Goal: Communication & Community: Answer question/provide support

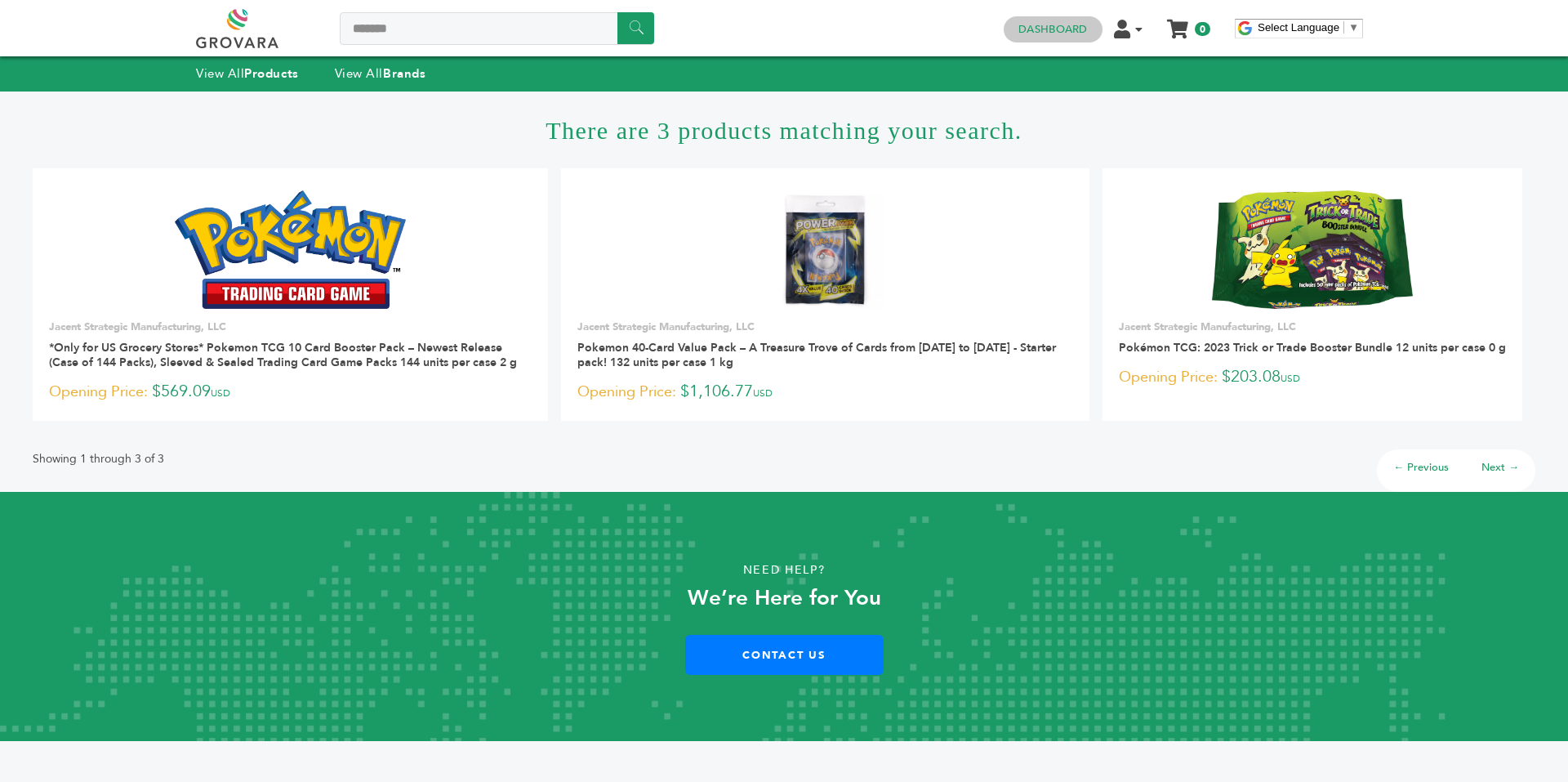
click at [1066, 30] on link "Dashboard" at bounding box center [1053, 29] width 69 height 15
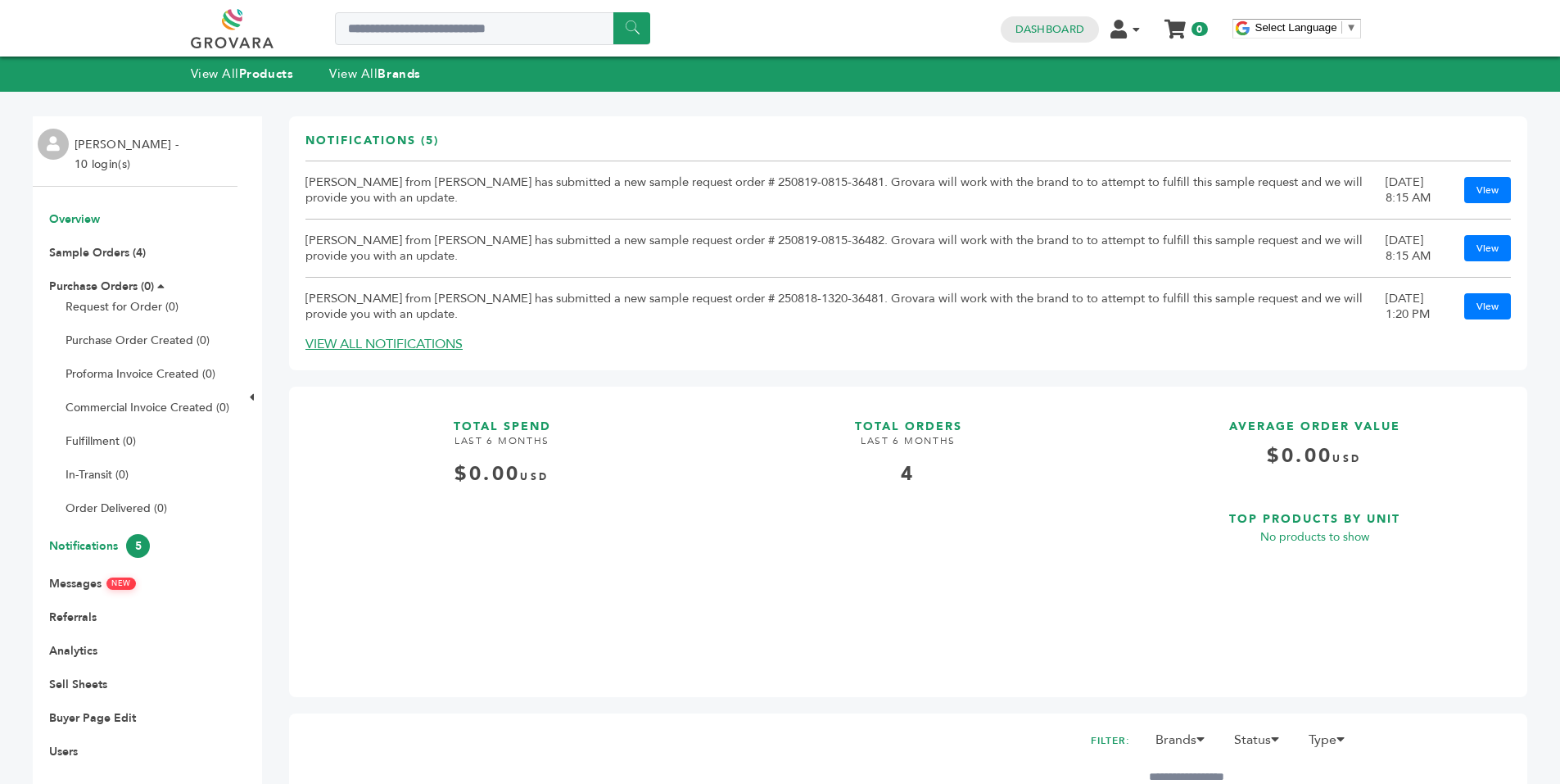
click at [90, 543] on link "Notifications 5" at bounding box center [99, 546] width 101 height 15
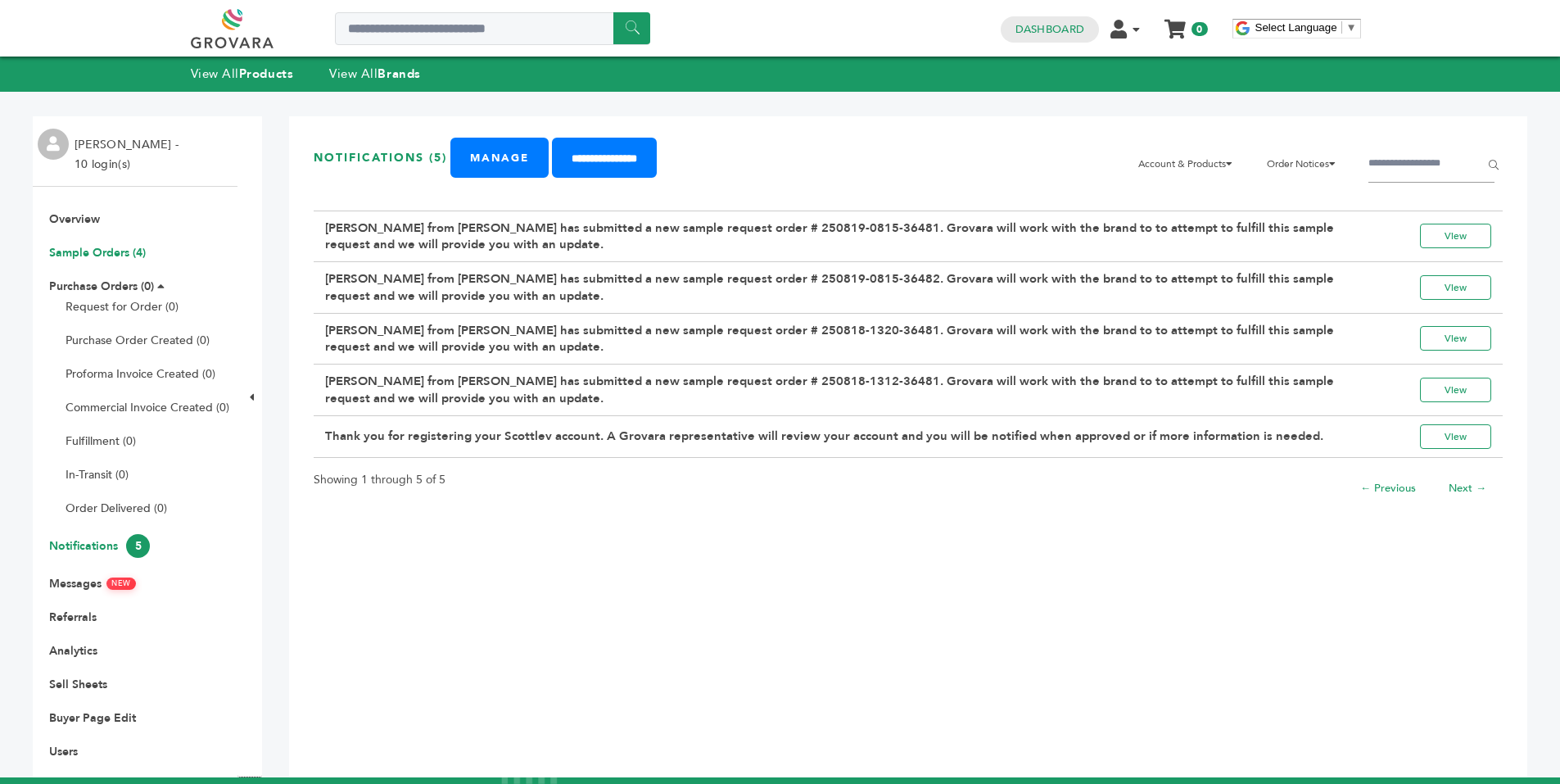
click at [117, 252] on link "Sample Orders (4)" at bounding box center [97, 253] width 97 height 15
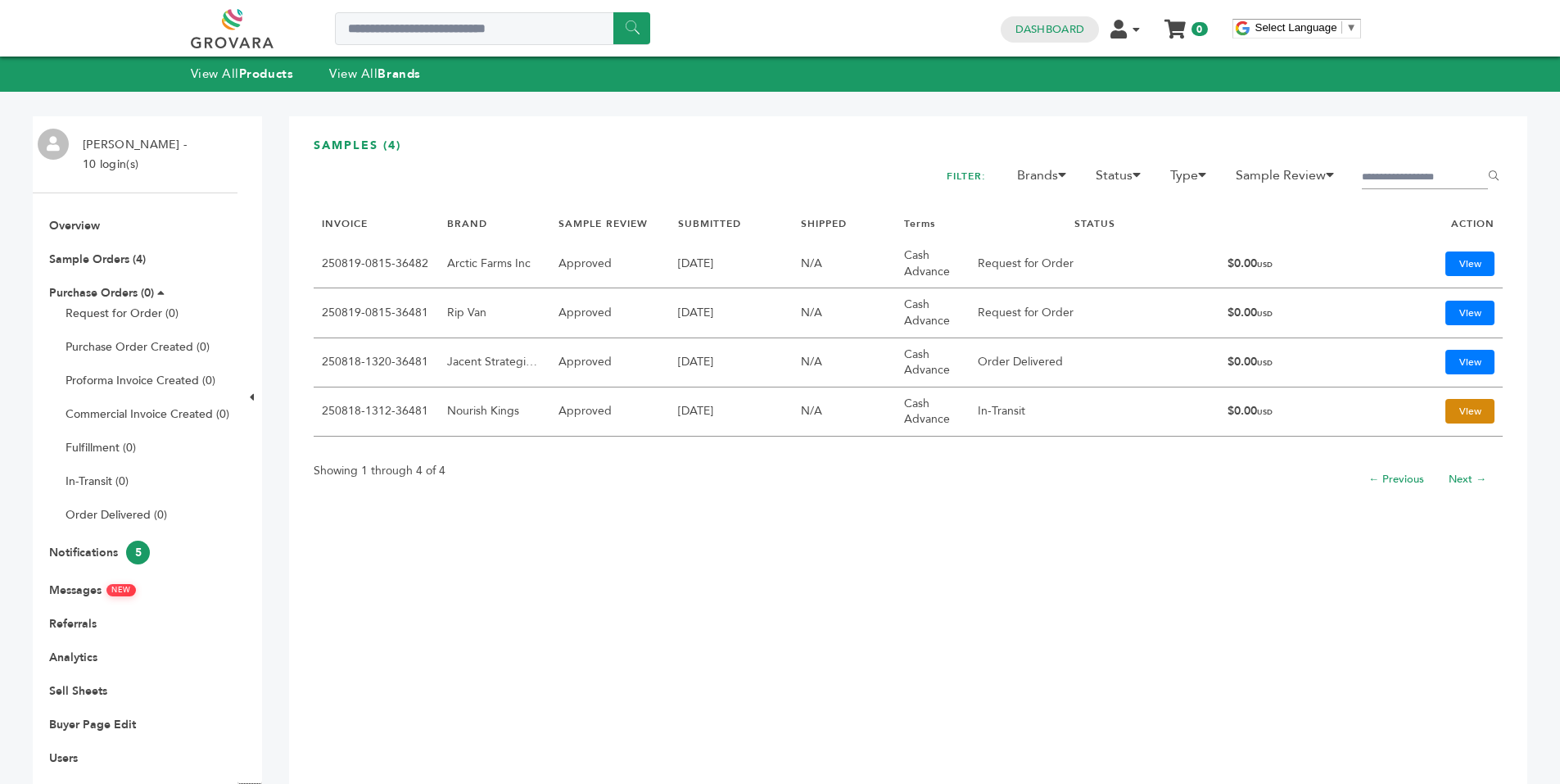
click at [1459, 411] on link "View" at bounding box center [1470, 411] width 49 height 24
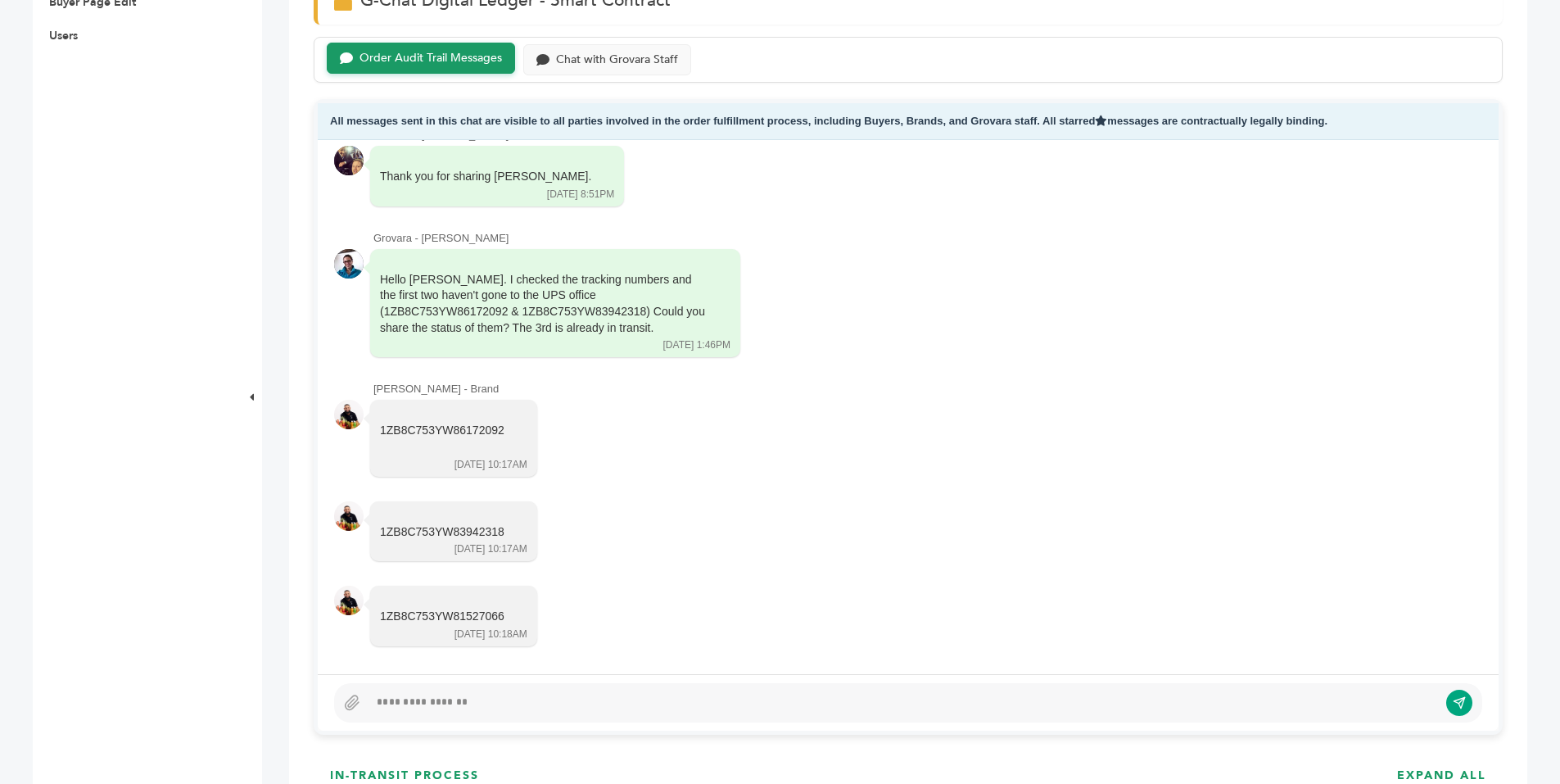
scroll to position [712, 0]
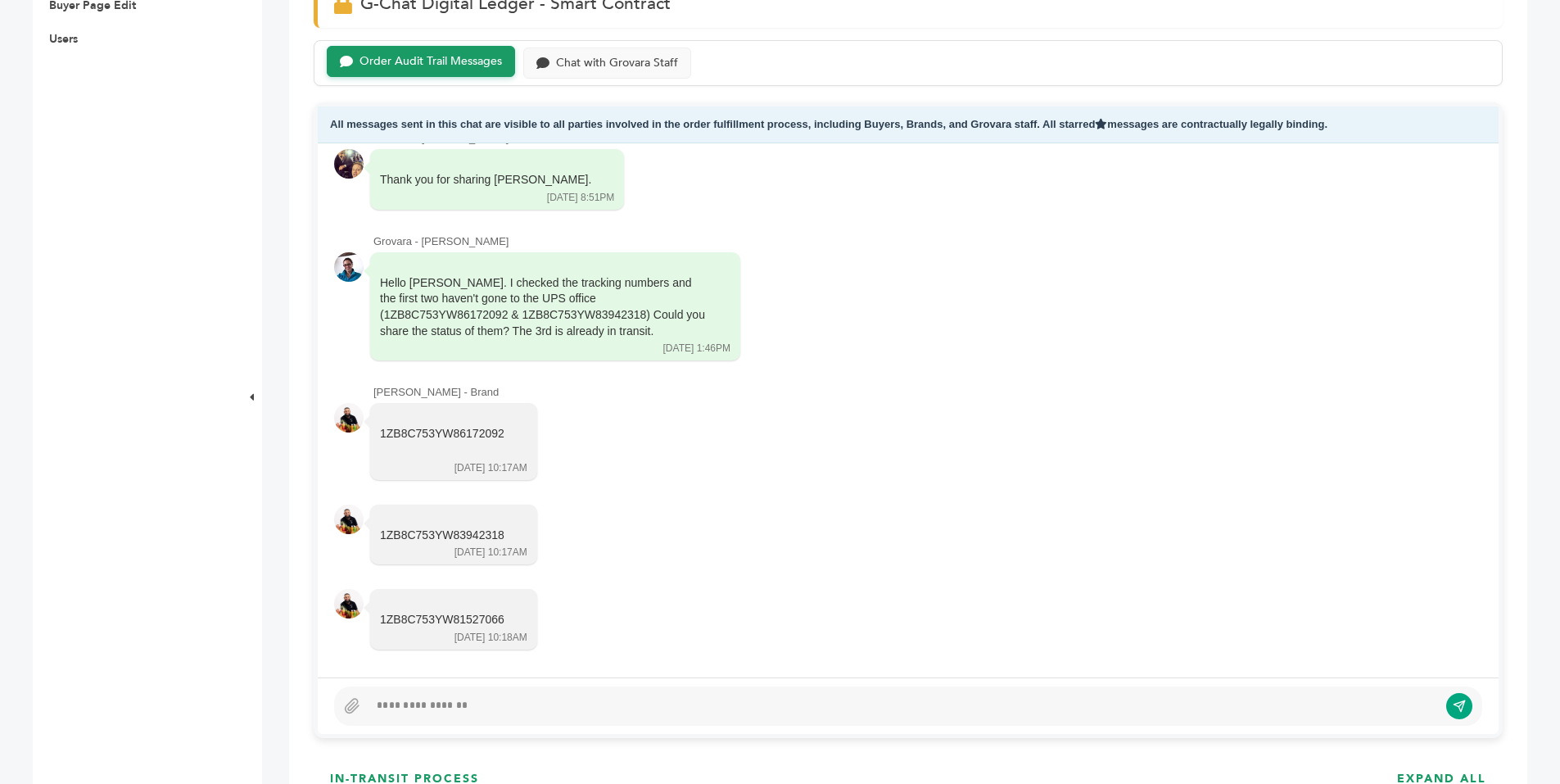
click at [399, 700] on div at bounding box center [904, 705] width 1070 height 19
click at [539, 710] on div "**********" at bounding box center [897, 705] width 1057 height 19
drag, startPoint x: 779, startPoint y: 707, endPoint x: 713, endPoint y: 716, distance: 66.6
click at [713, 716] on div "**********" at bounding box center [908, 706] width 1148 height 40
click at [1450, 710] on icon "submit" at bounding box center [1447, 706] width 12 height 12
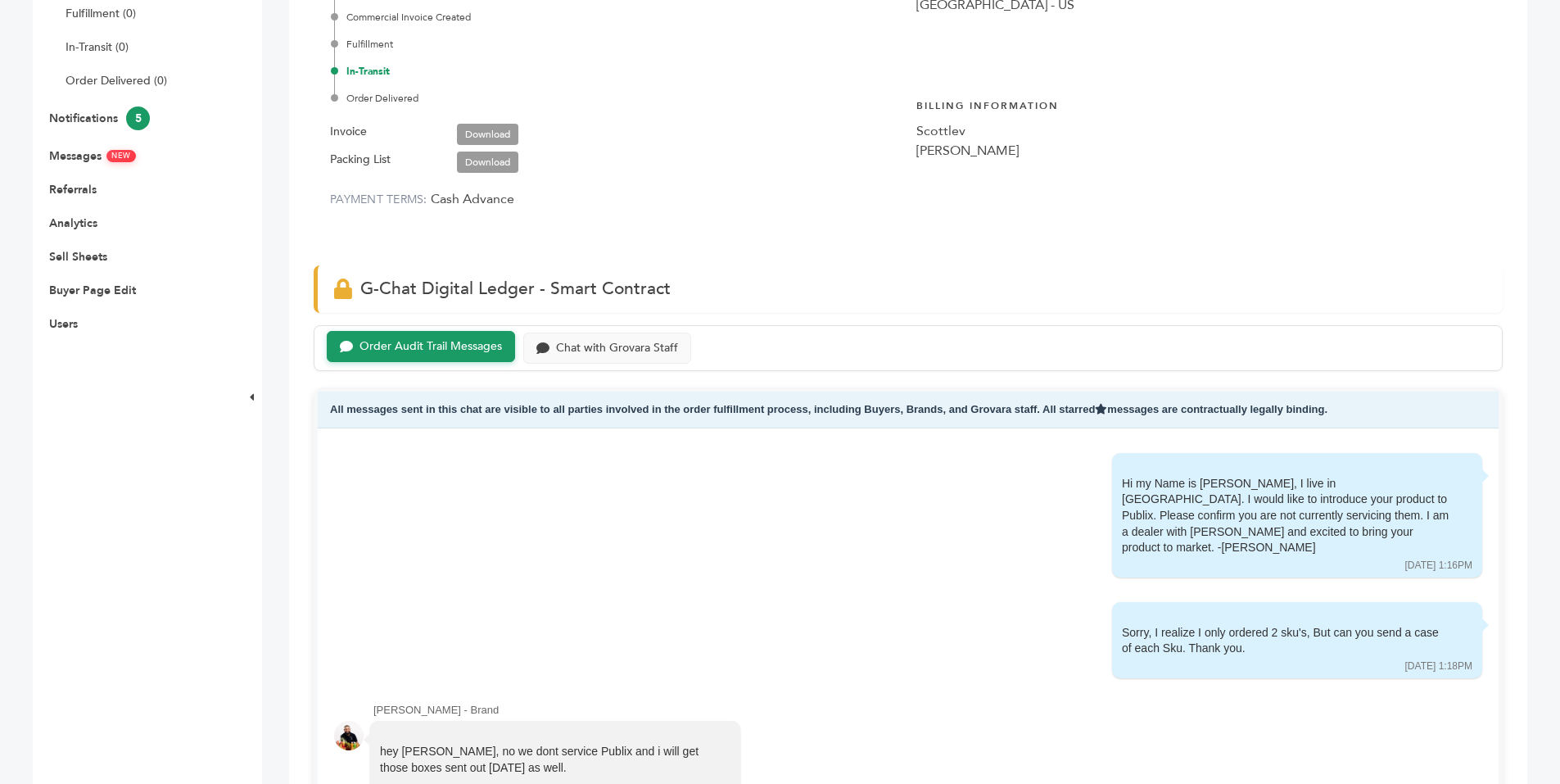
scroll to position [456, 0]
